Goal: Task Accomplishment & Management: Manage account settings

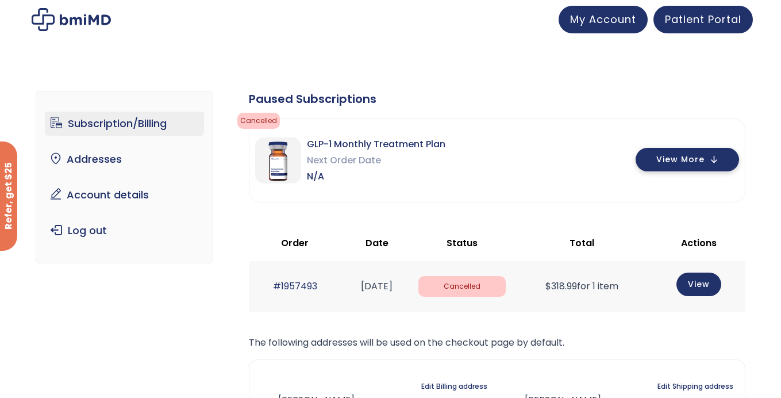
click at [679, 159] on span "View More" at bounding box center [680, 159] width 48 height 7
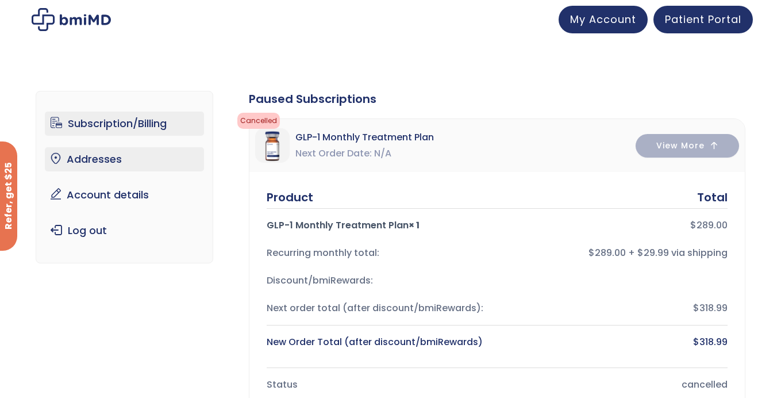
click at [99, 164] on link "Addresses" at bounding box center [124, 159] width 159 height 24
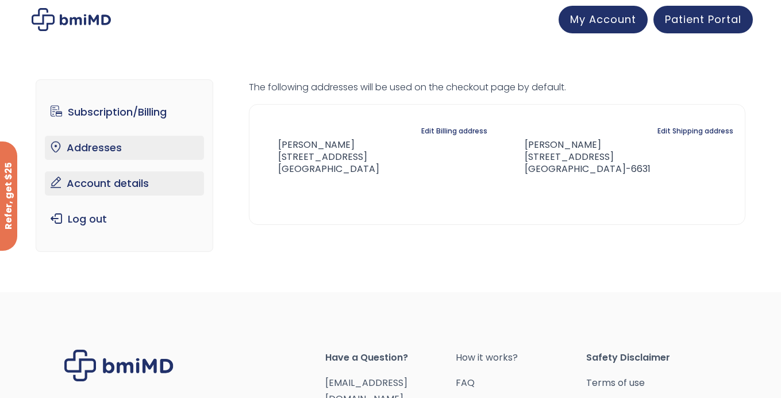
click at [98, 185] on link "Account details" at bounding box center [124, 183] width 159 height 24
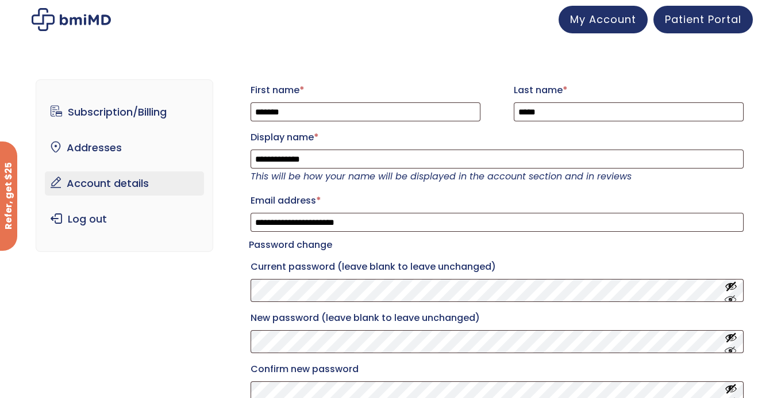
click at [533, 274] on label "Current password (leave blank to leave unchanged)" at bounding box center [497, 267] width 493 height 18
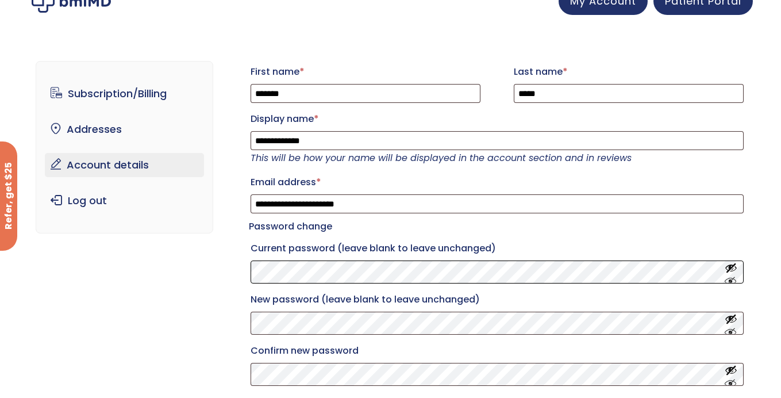
scroll to position [14, 0]
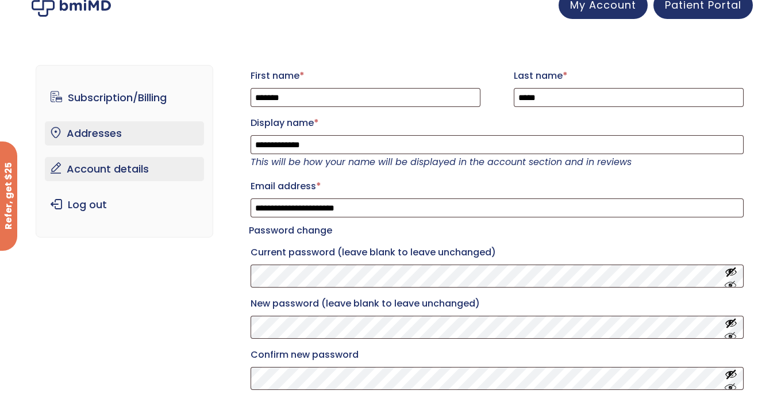
click at [124, 130] on link "Addresses" at bounding box center [124, 133] width 159 height 24
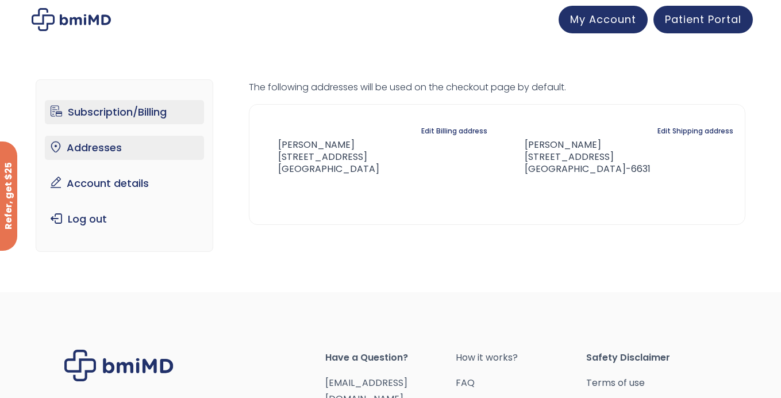
click at [141, 112] on link "Subscription/Billing" at bounding box center [124, 112] width 159 height 24
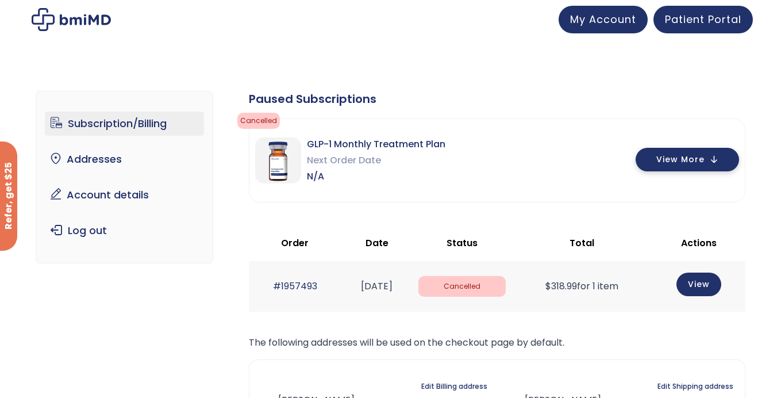
click at [696, 166] on button "View More" at bounding box center [687, 160] width 103 height 24
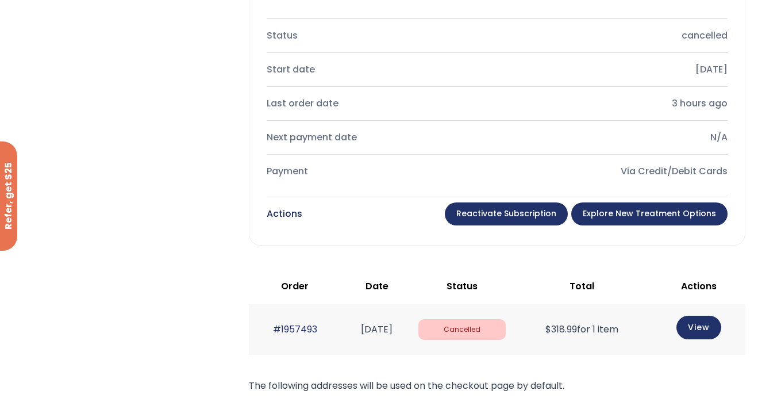
scroll to position [351, 0]
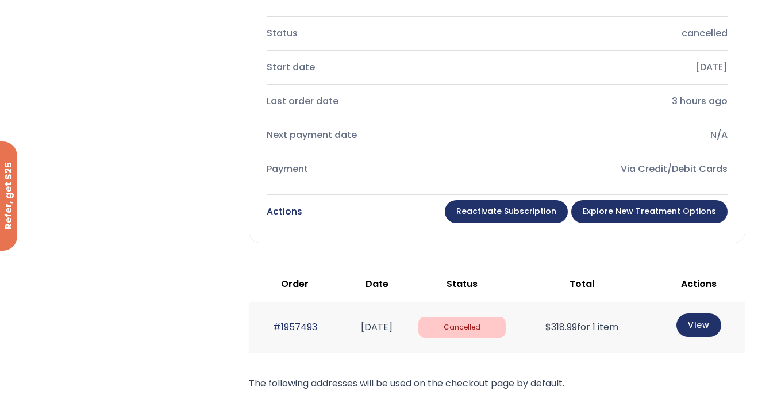
click at [632, 208] on link "Explore New Treatment Options" at bounding box center [649, 211] width 156 height 23
